Goal: Task Accomplishment & Management: Manage account settings

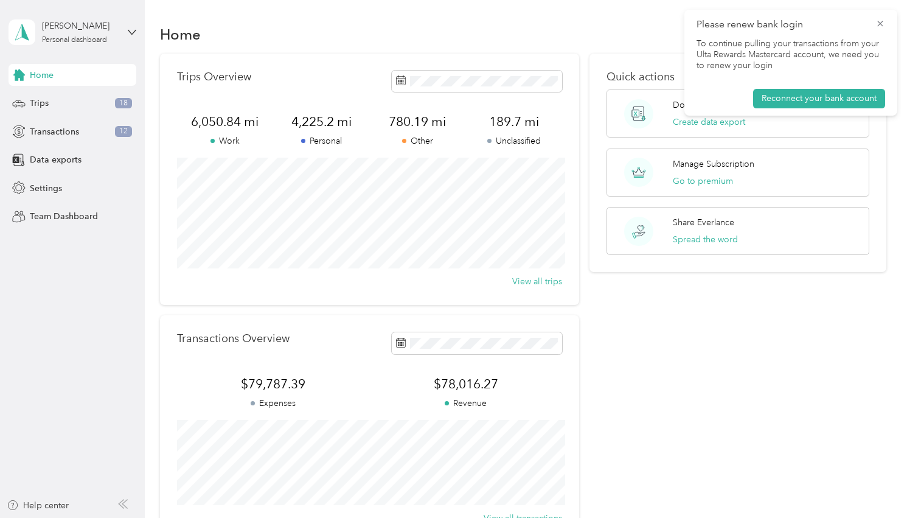
click at [871, 18] on span "Please renew bank login" at bounding box center [791, 24] width 189 height 15
click at [888, 23] on div "Please renew bank login To continue pulling your transactions from your Ulta Re…" at bounding box center [790, 63] width 213 height 106
click at [876, 23] on icon at bounding box center [880, 23] width 10 height 11
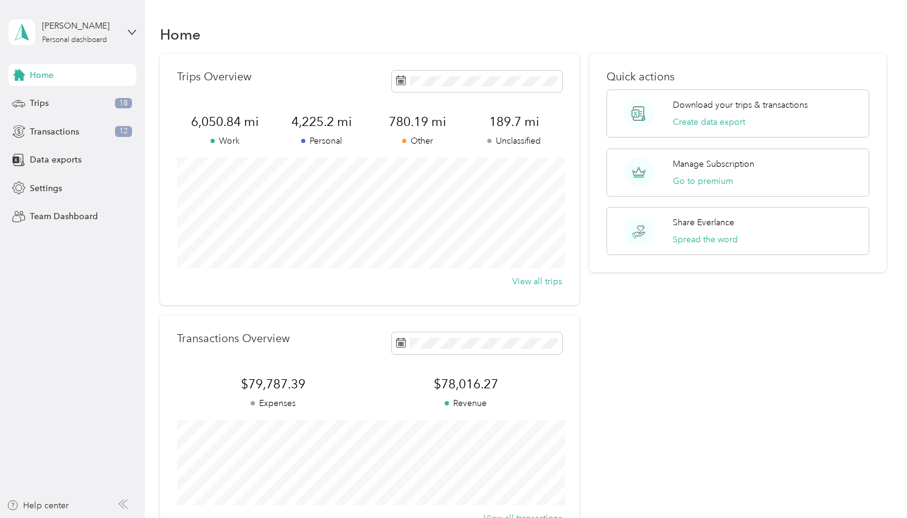
click at [43, 174] on div "Home Trips 18 Transactions 12 Data exports Settings Team Dashboard" at bounding box center [73, 146] width 128 height 164
click at [38, 184] on span "Settings" at bounding box center [46, 188] width 32 height 13
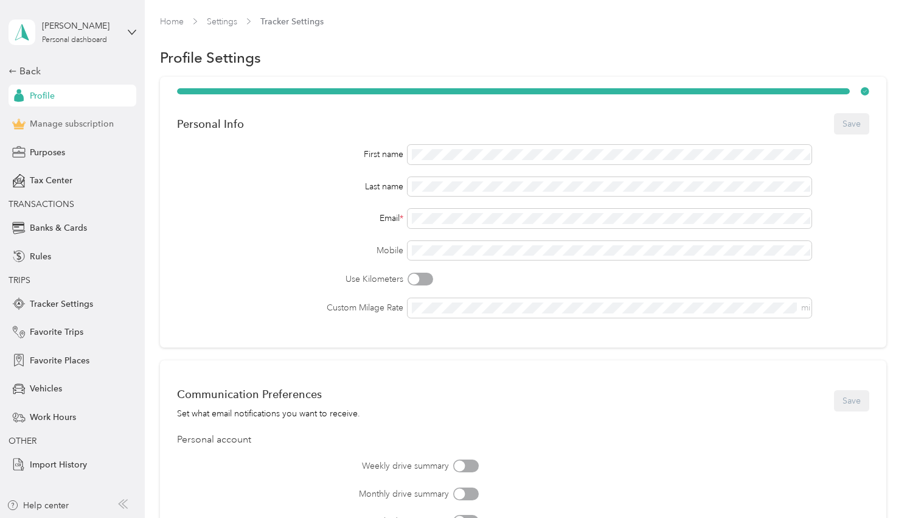
click at [63, 128] on span "Manage subscription" at bounding box center [72, 123] width 84 height 13
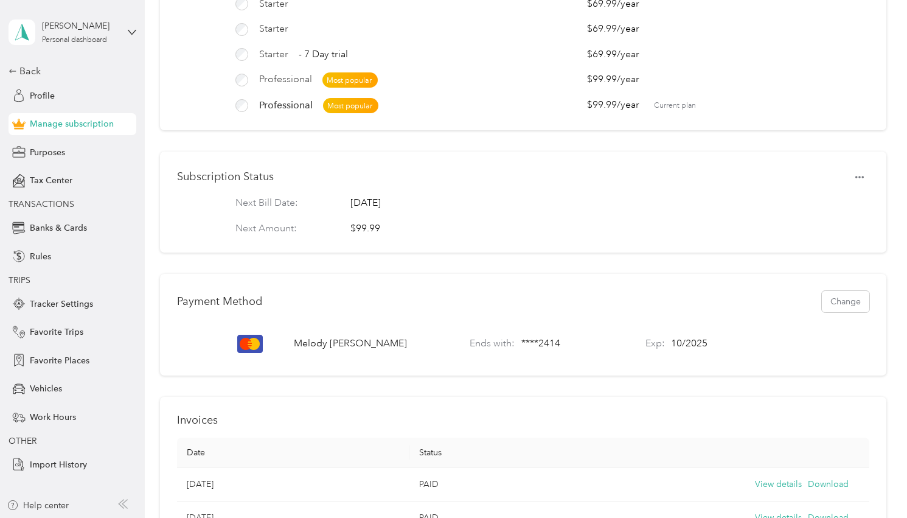
scroll to position [158, 0]
click at [849, 302] on button "Change" at bounding box center [845, 299] width 47 height 21
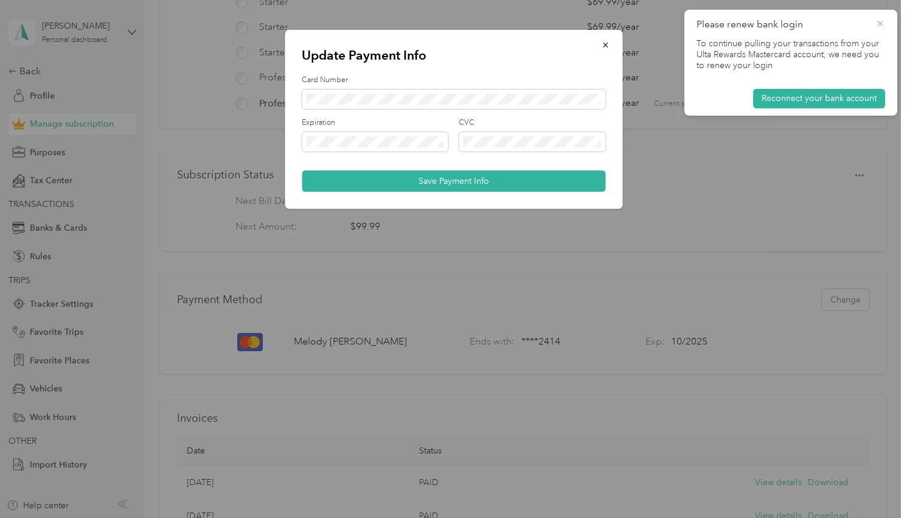
click at [879, 27] on icon at bounding box center [880, 23] width 10 height 11
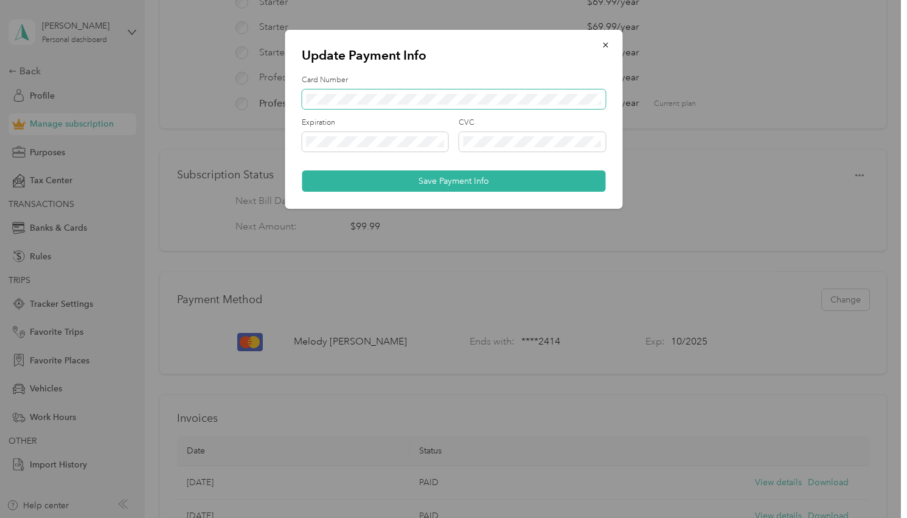
click at [372, 93] on span at bounding box center [454, 98] width 304 height 19
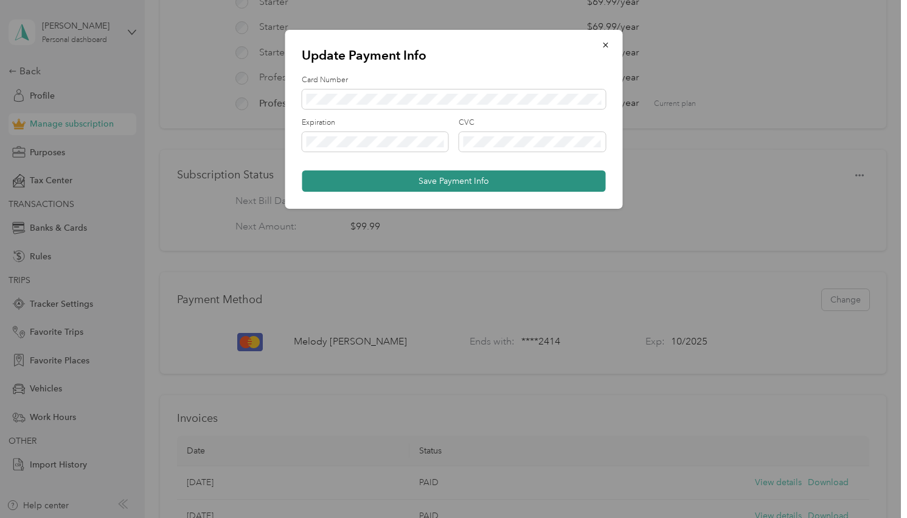
click at [376, 178] on button "Save Payment Info" at bounding box center [454, 180] width 304 height 21
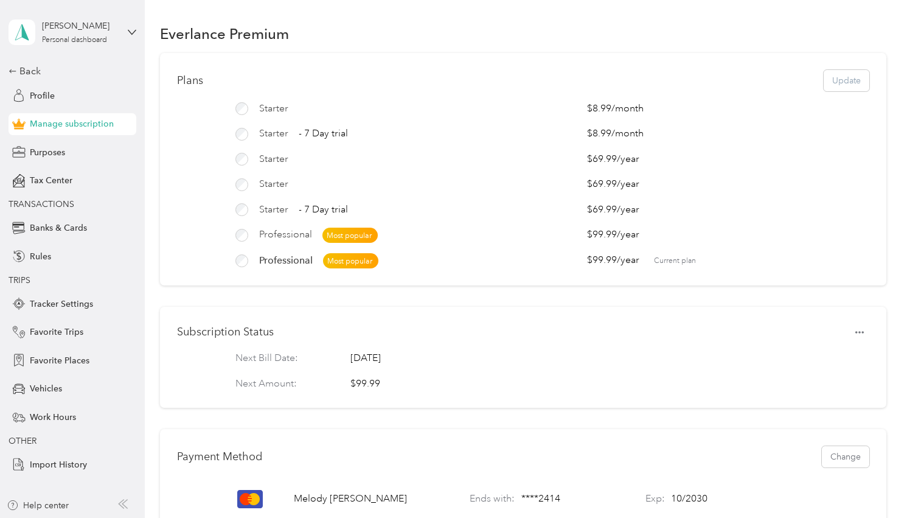
scroll to position [0, 0]
click at [23, 33] on polygon at bounding box center [25, 32] width 7 height 16
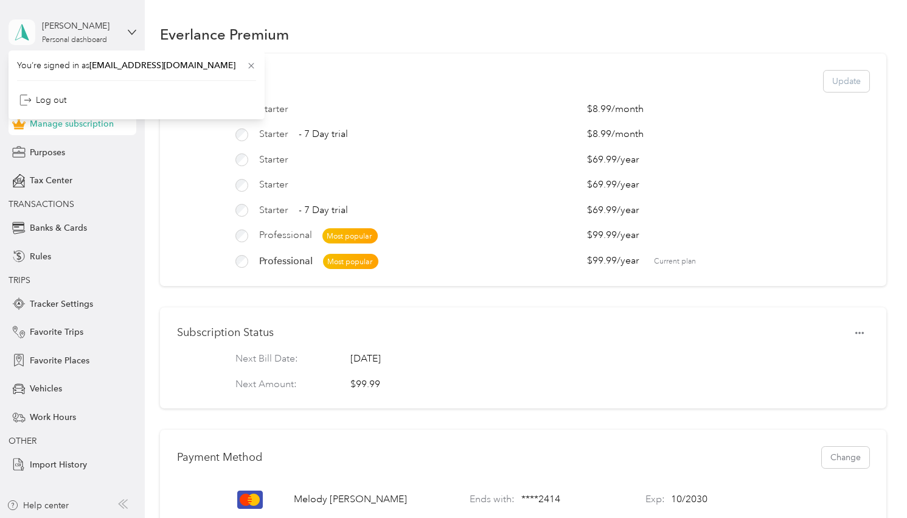
click at [23, 33] on polygon at bounding box center [25, 32] width 7 height 16
